Goal: Find specific page/section: Find specific page/section

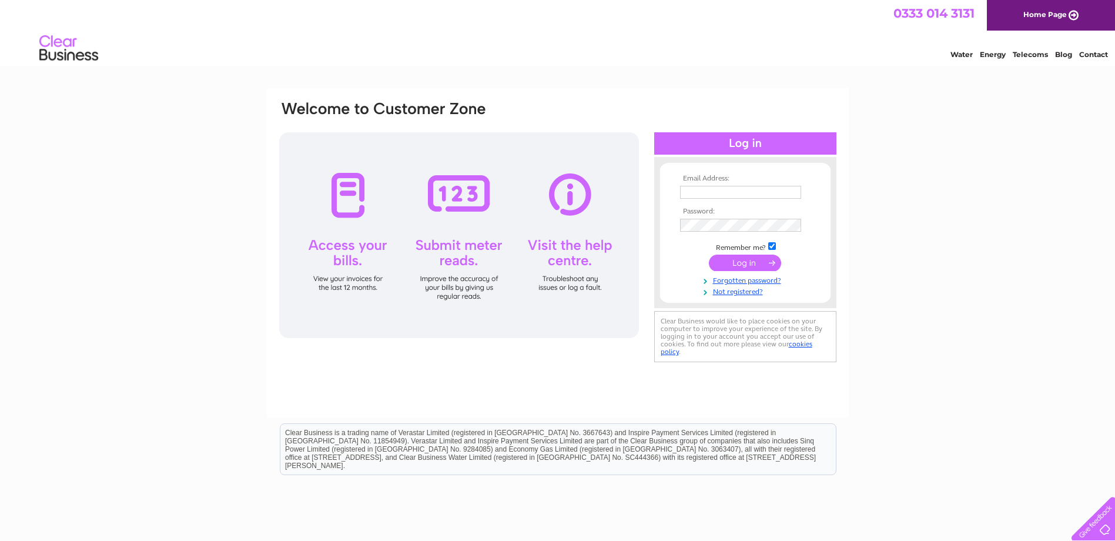
type input "[PERSON_NAME][EMAIL_ADDRESS][PERSON_NAME][DOMAIN_NAME]"
click at [761, 267] on input "submit" at bounding box center [745, 262] width 72 height 16
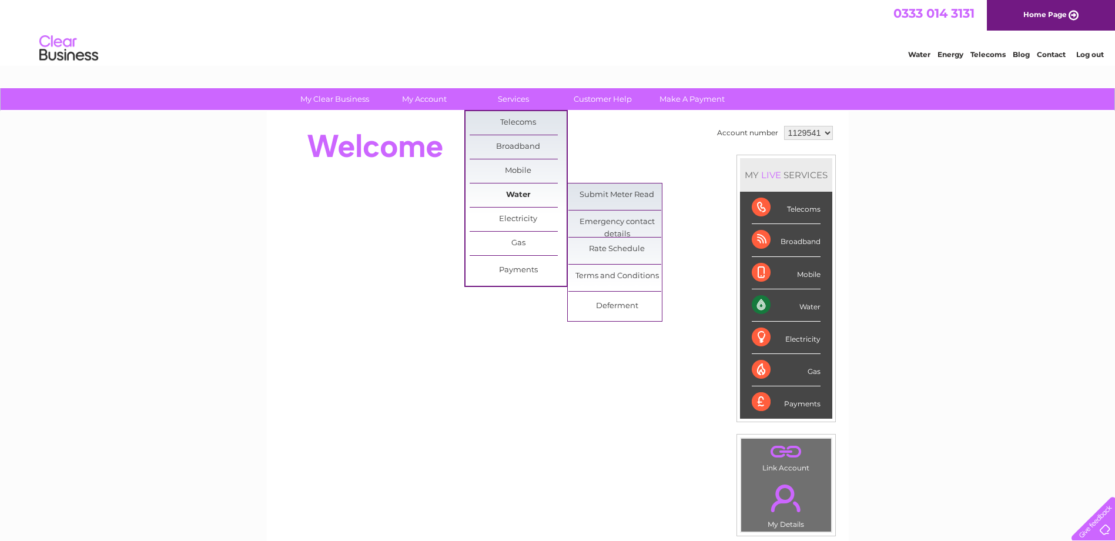
click at [532, 191] on link "Water" at bounding box center [518, 195] width 97 height 24
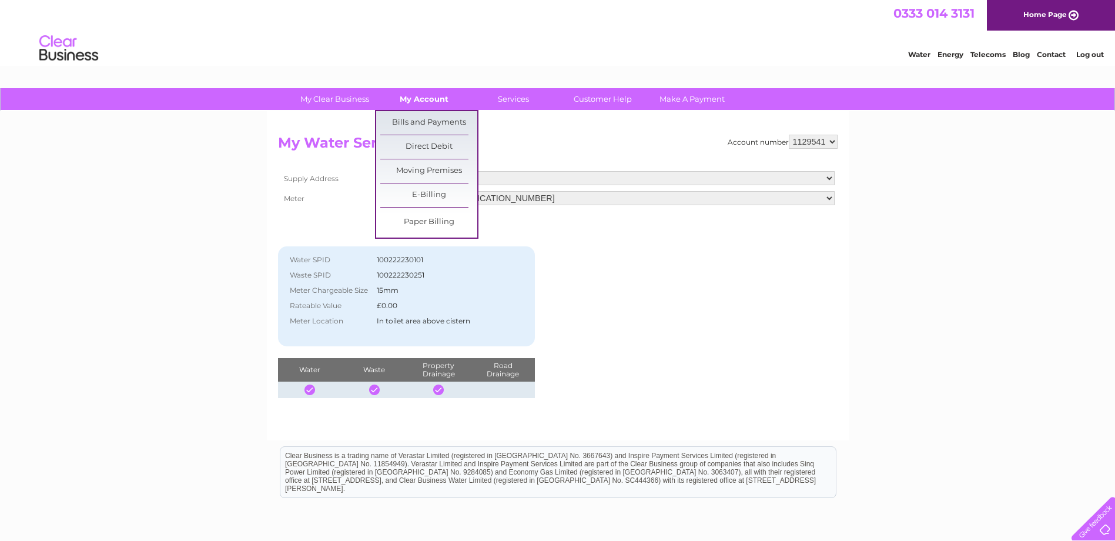
click at [420, 100] on link "My Account" at bounding box center [424, 99] width 97 height 22
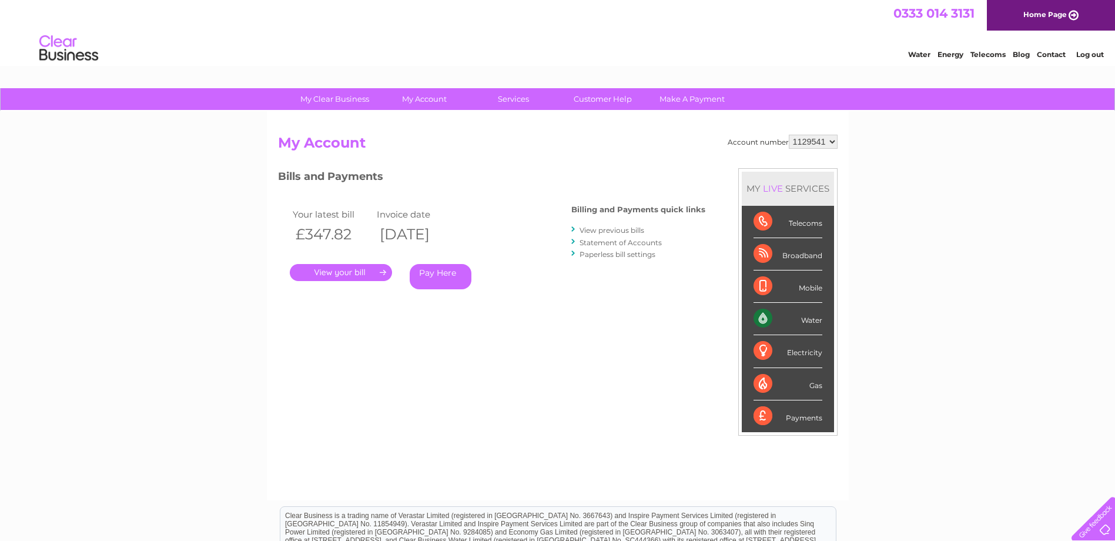
click at [374, 273] on link "." at bounding box center [341, 272] width 102 height 17
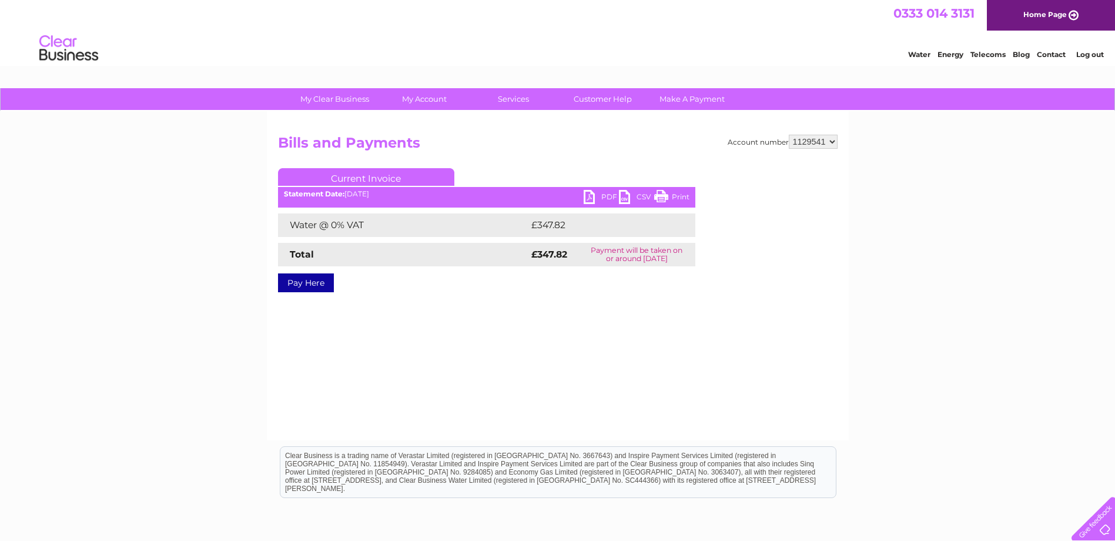
click at [594, 195] on link "PDF" at bounding box center [601, 198] width 35 height 17
